Goal: Complete application form

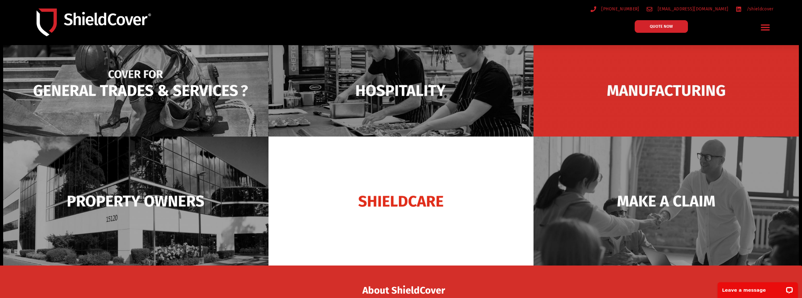
click at [182, 89] on img at bounding box center [135, 90] width 265 height 129
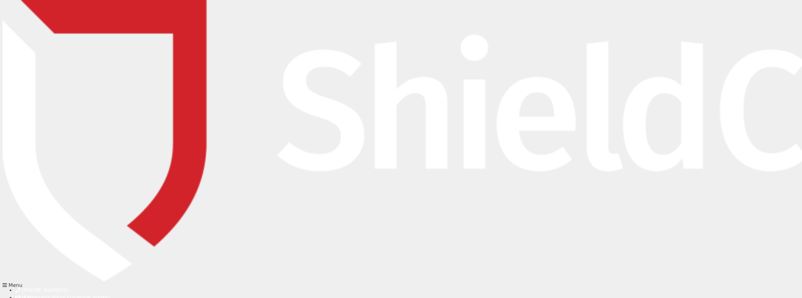
type input "[PERSON_NAME]"
drag, startPoint x: 723, startPoint y: 118, endPoint x: 706, endPoint y: 120, distance: 17.4
drag, startPoint x: 581, startPoint y: 88, endPoint x: 586, endPoint y: 86, distance: 5.3
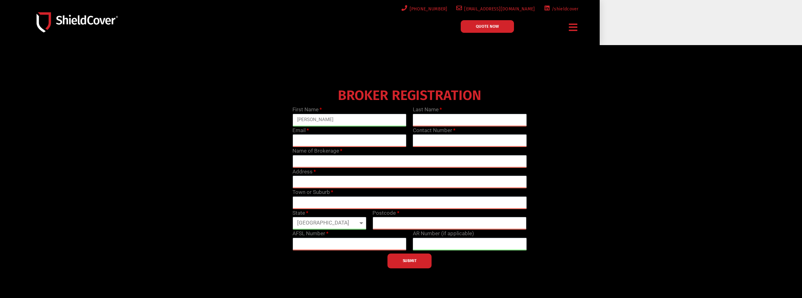
click at [717, 25] on div "Menu Blue Collar Hospitality Property Owners Small Retailers Accident & Sicknes…" at bounding box center [401, 250] width 802 height 500
click at [613, 38] on div "Menu Blue Collar Hospitality Property Owners Small Retailers Accident & Sicknes…" at bounding box center [401, 250] width 802 height 500
click at [573, 24] on icon "Menu Toggle" at bounding box center [573, 27] width 9 height 10
click at [485, 28] on span "QUOTE NOW" at bounding box center [487, 26] width 23 height 4
